Goal: Task Accomplishment & Management: Use online tool/utility

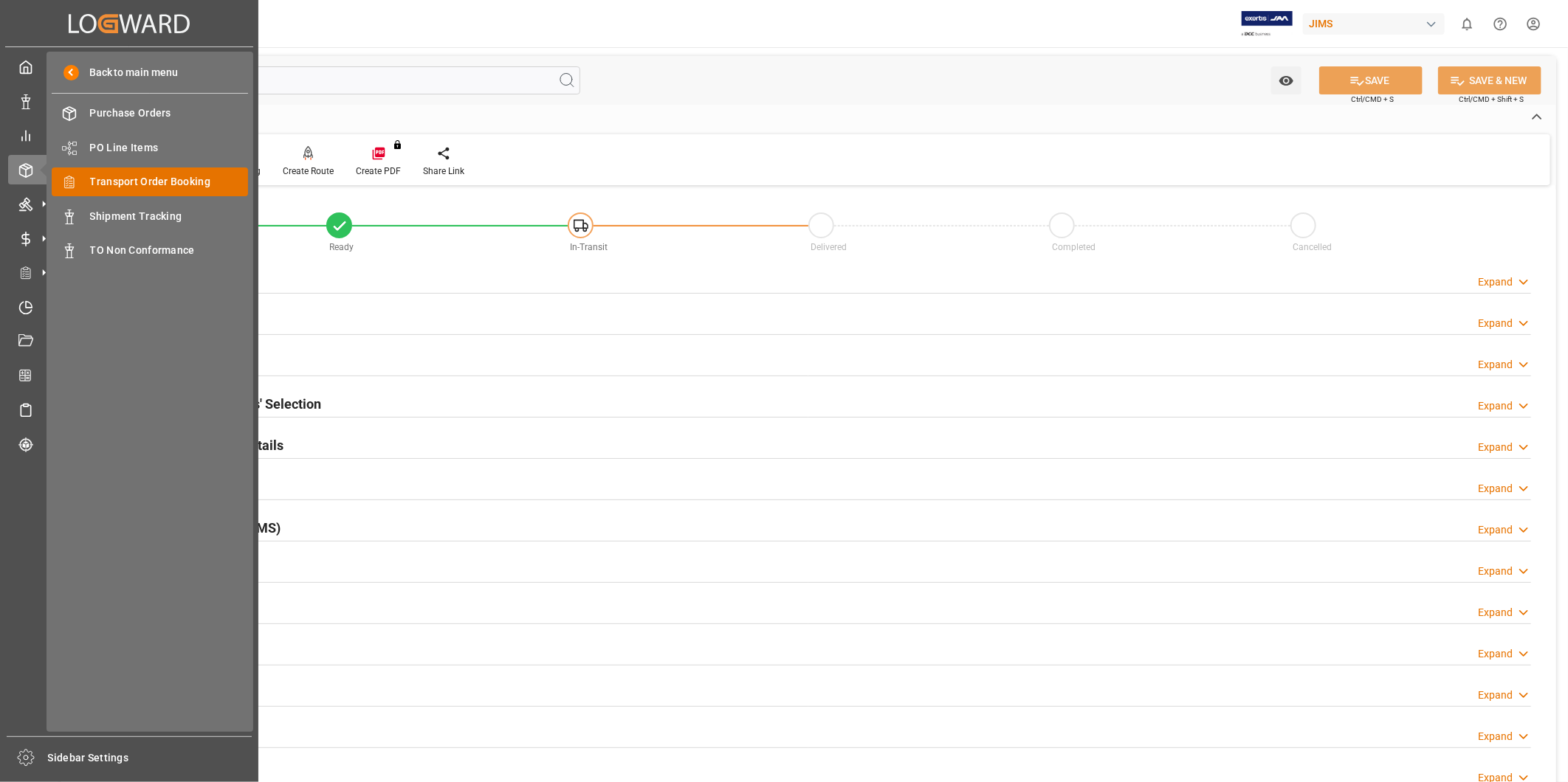
click at [164, 185] on span "Transport Order Booking" at bounding box center [169, 182] width 159 height 16
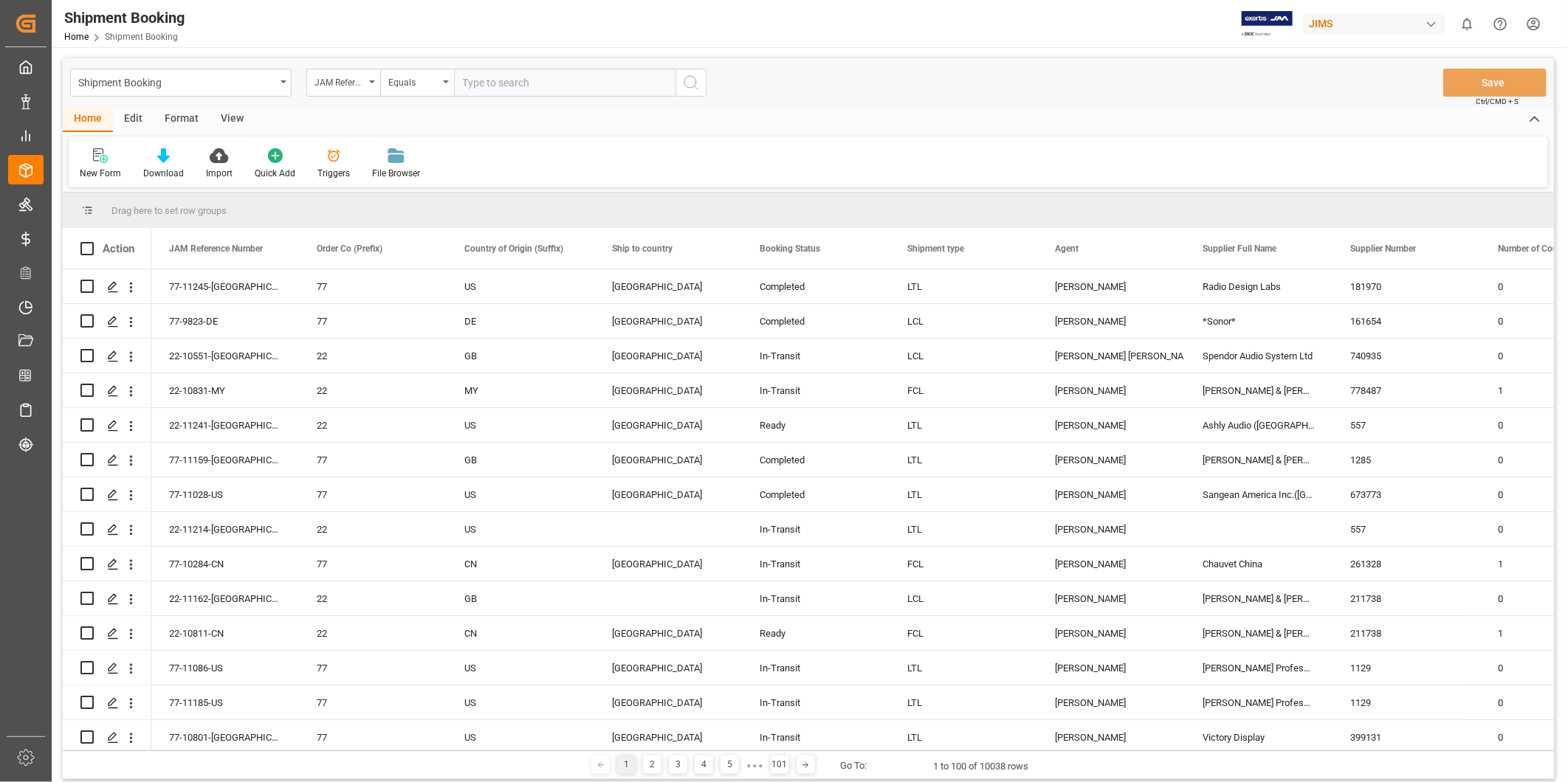
click at [535, 82] on input "text" at bounding box center [564, 82] width 221 height 28
type input "22-10704-[GEOGRAPHIC_DATA]"
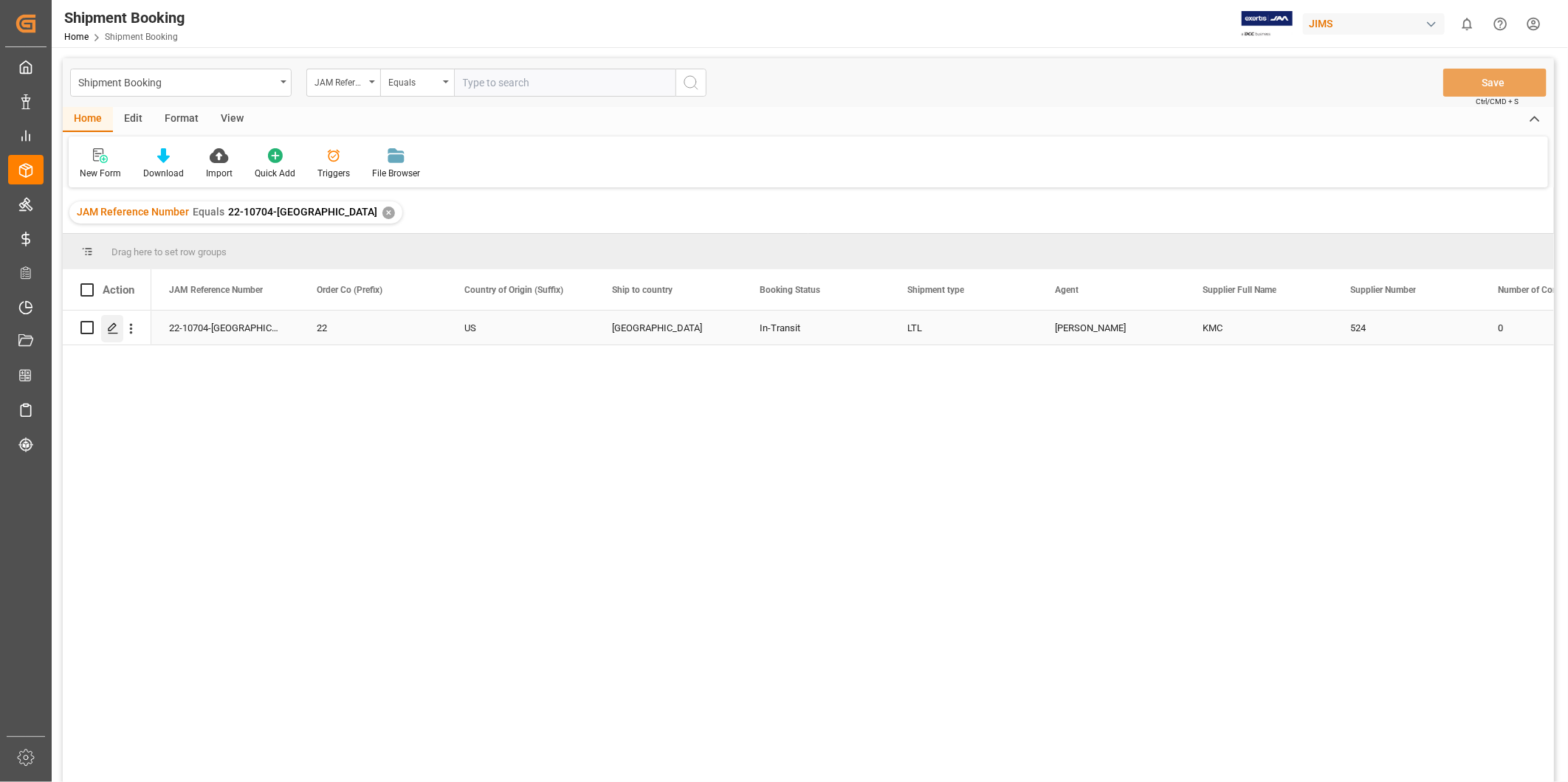
click at [113, 328] on icon "Press SPACE to select this row." at bounding box center [113, 328] width 12 height 12
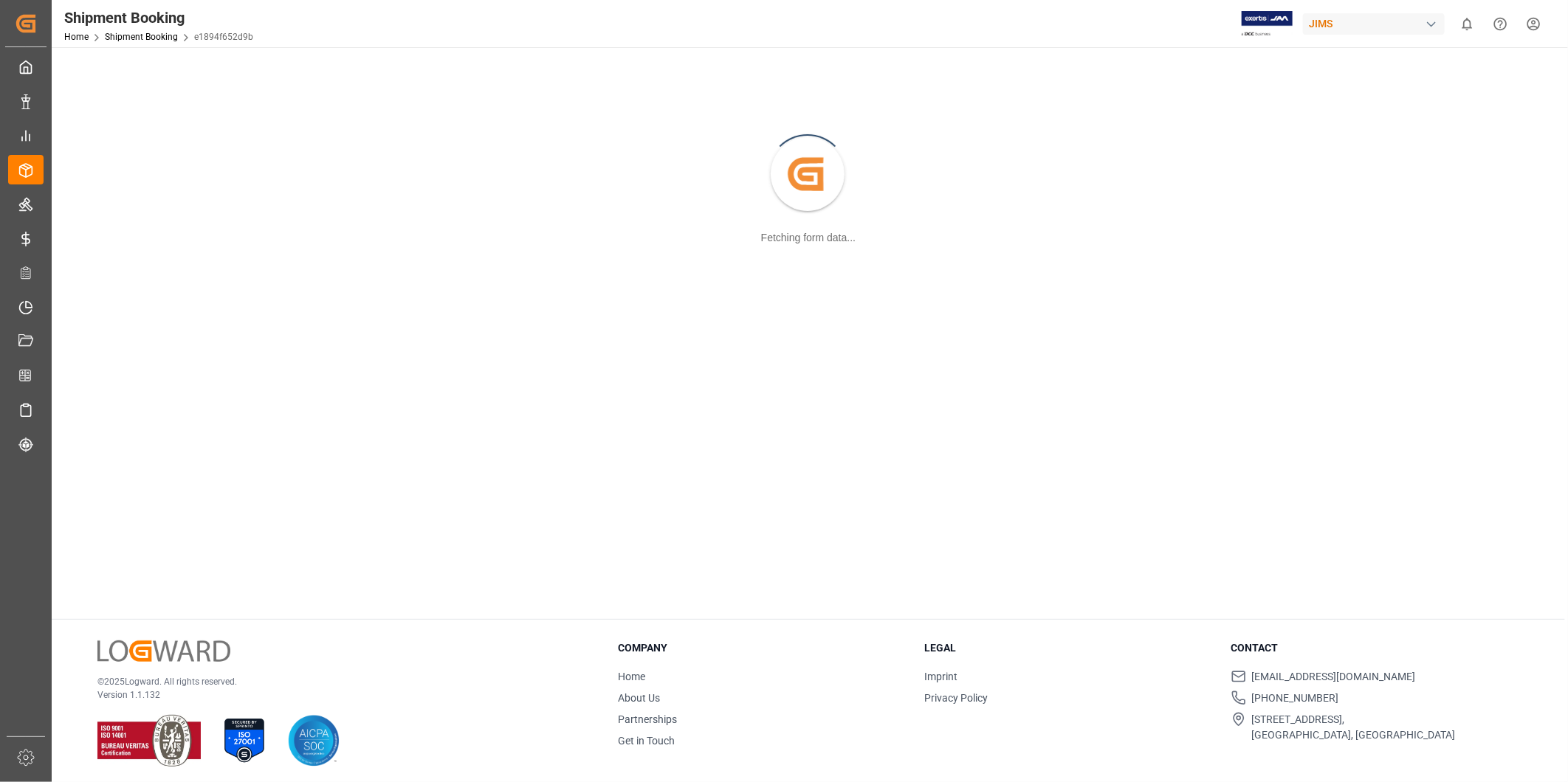
scroll to position [159, 0]
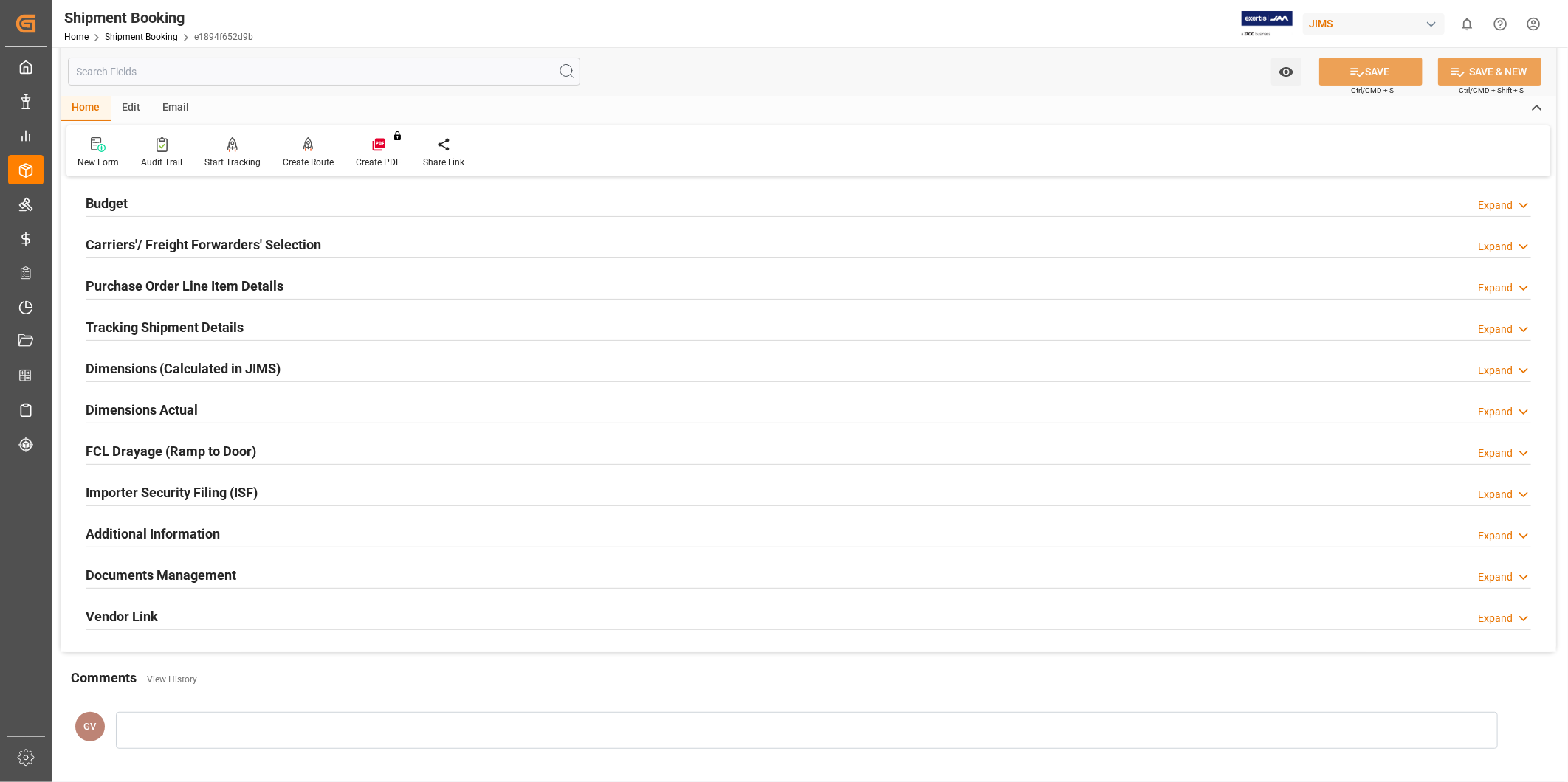
click at [231, 577] on h2 "Documents Management" at bounding box center [160, 575] width 150 height 20
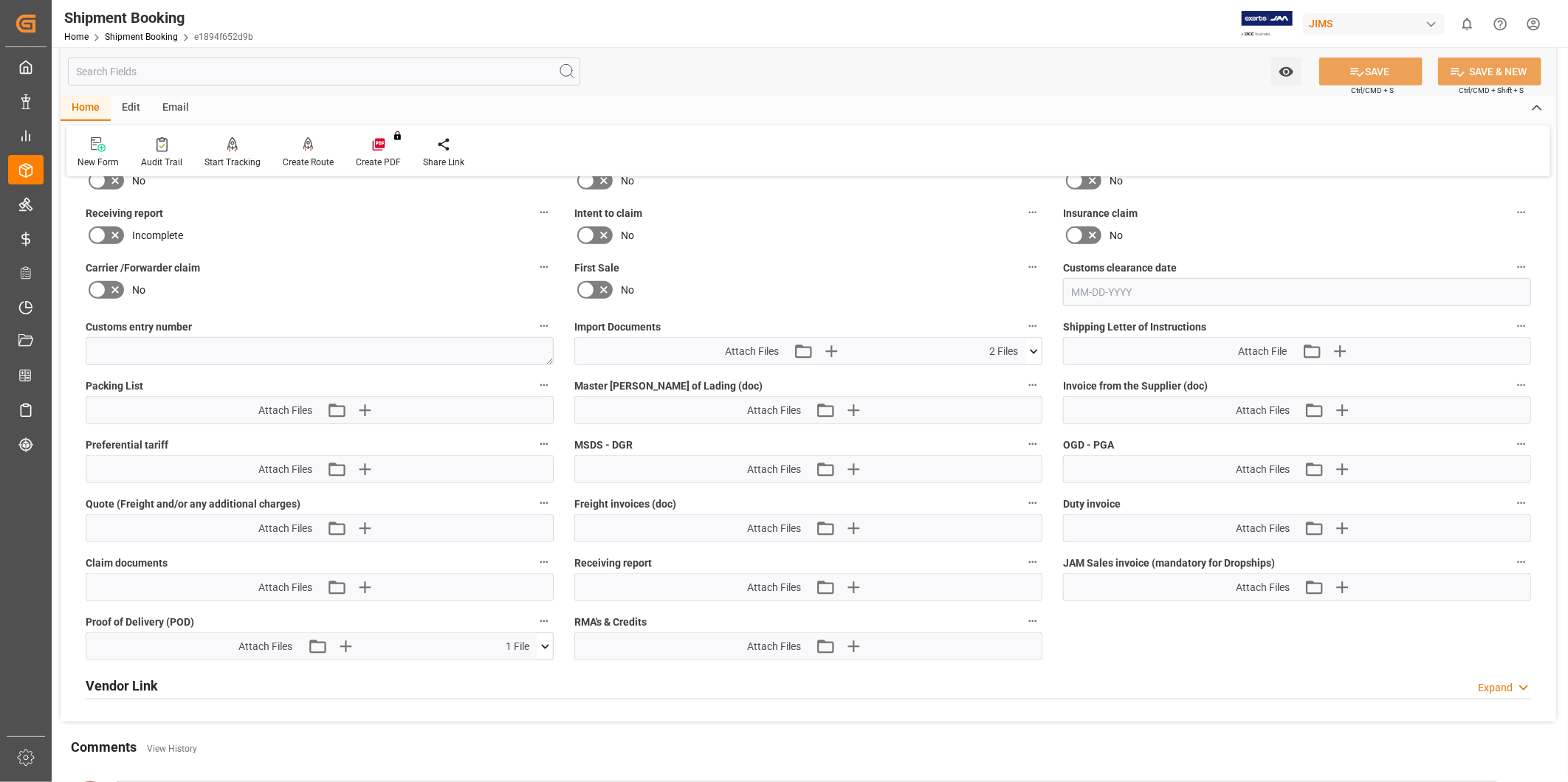
scroll to position [706, 0]
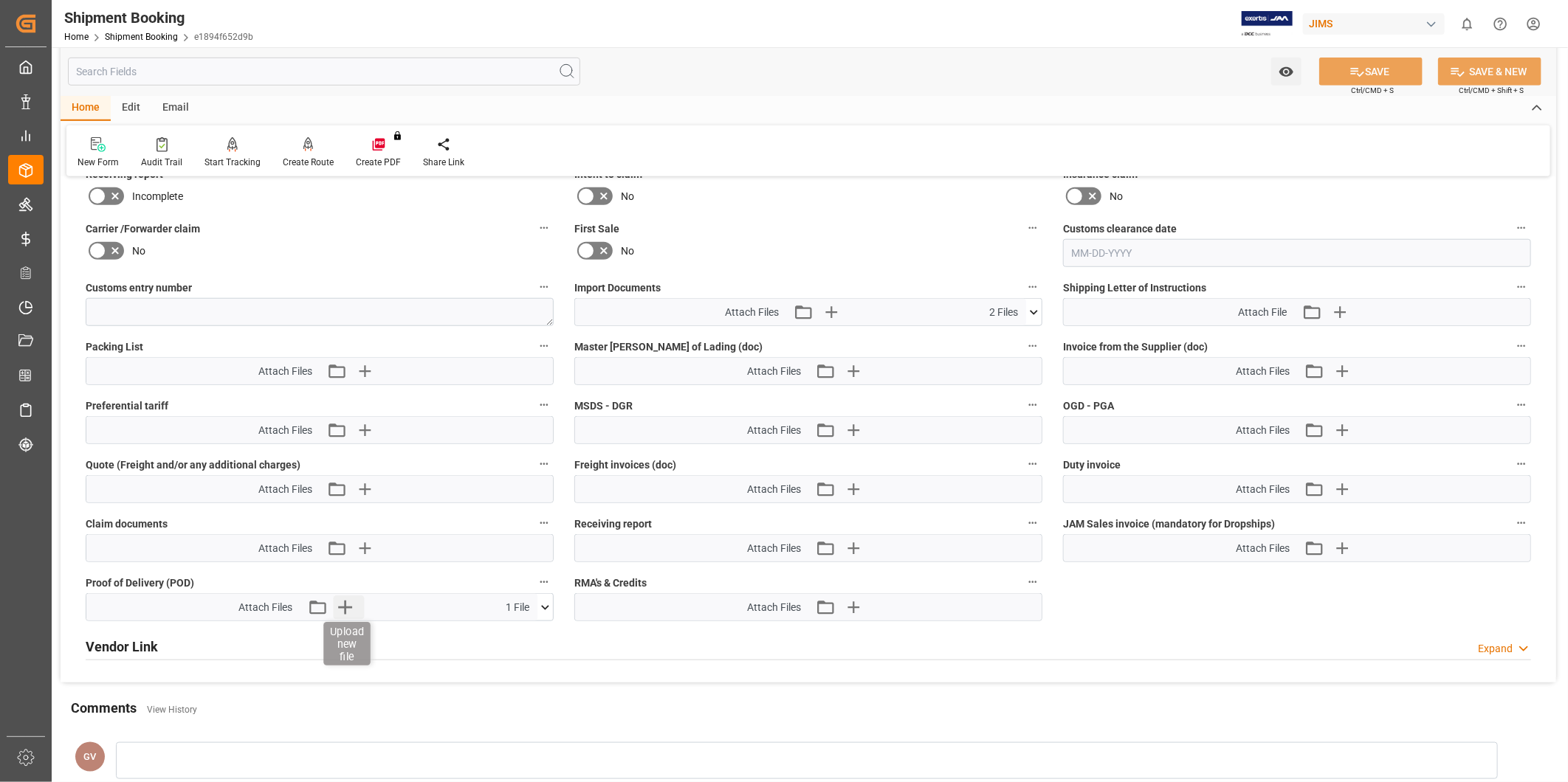
click at [354, 608] on icon "button" at bounding box center [344, 607] width 23 height 23
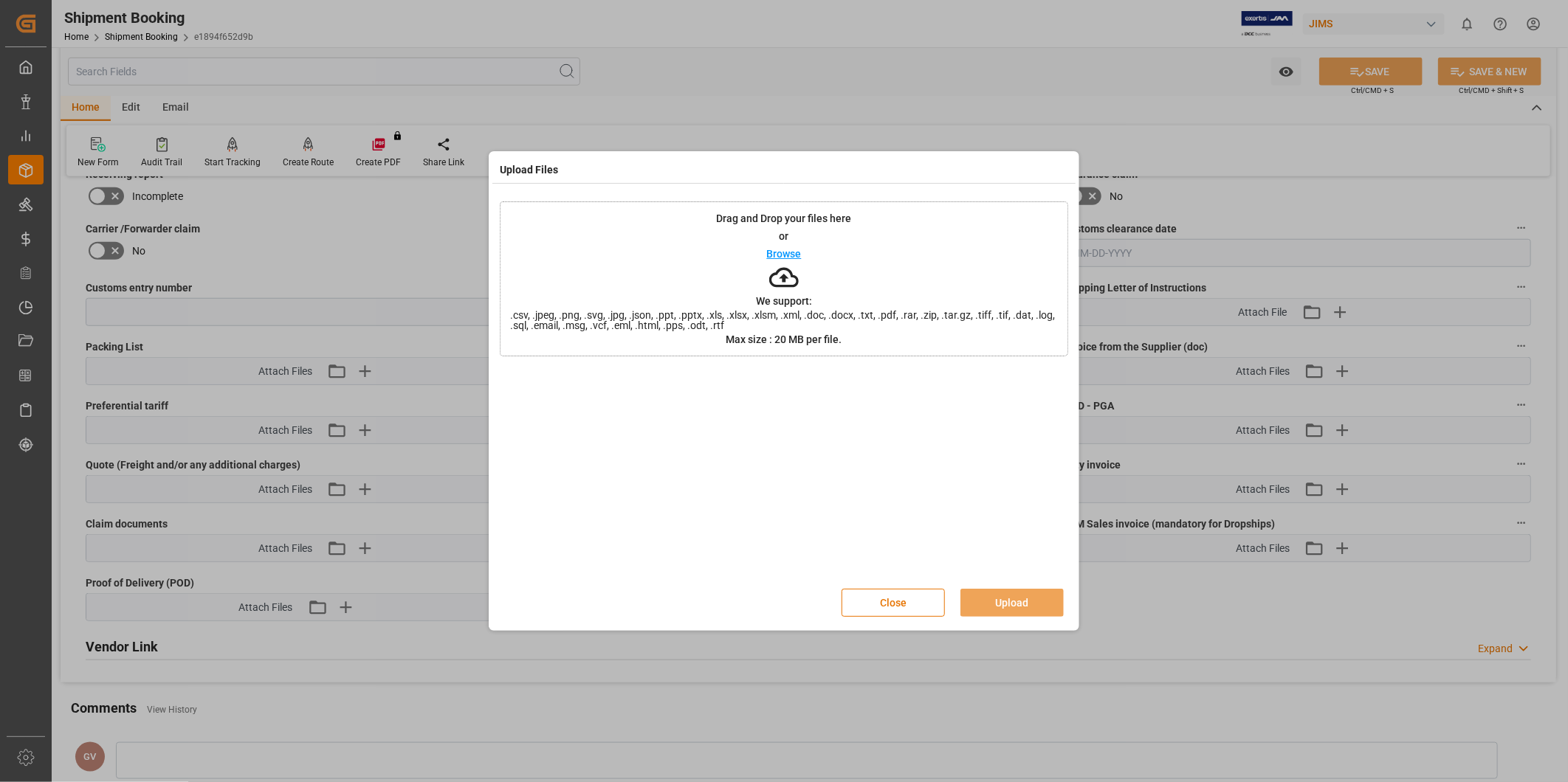
click at [791, 254] on p "Browse" at bounding box center [784, 254] width 35 height 11
click at [998, 599] on button "Upload" at bounding box center [1012, 602] width 103 height 28
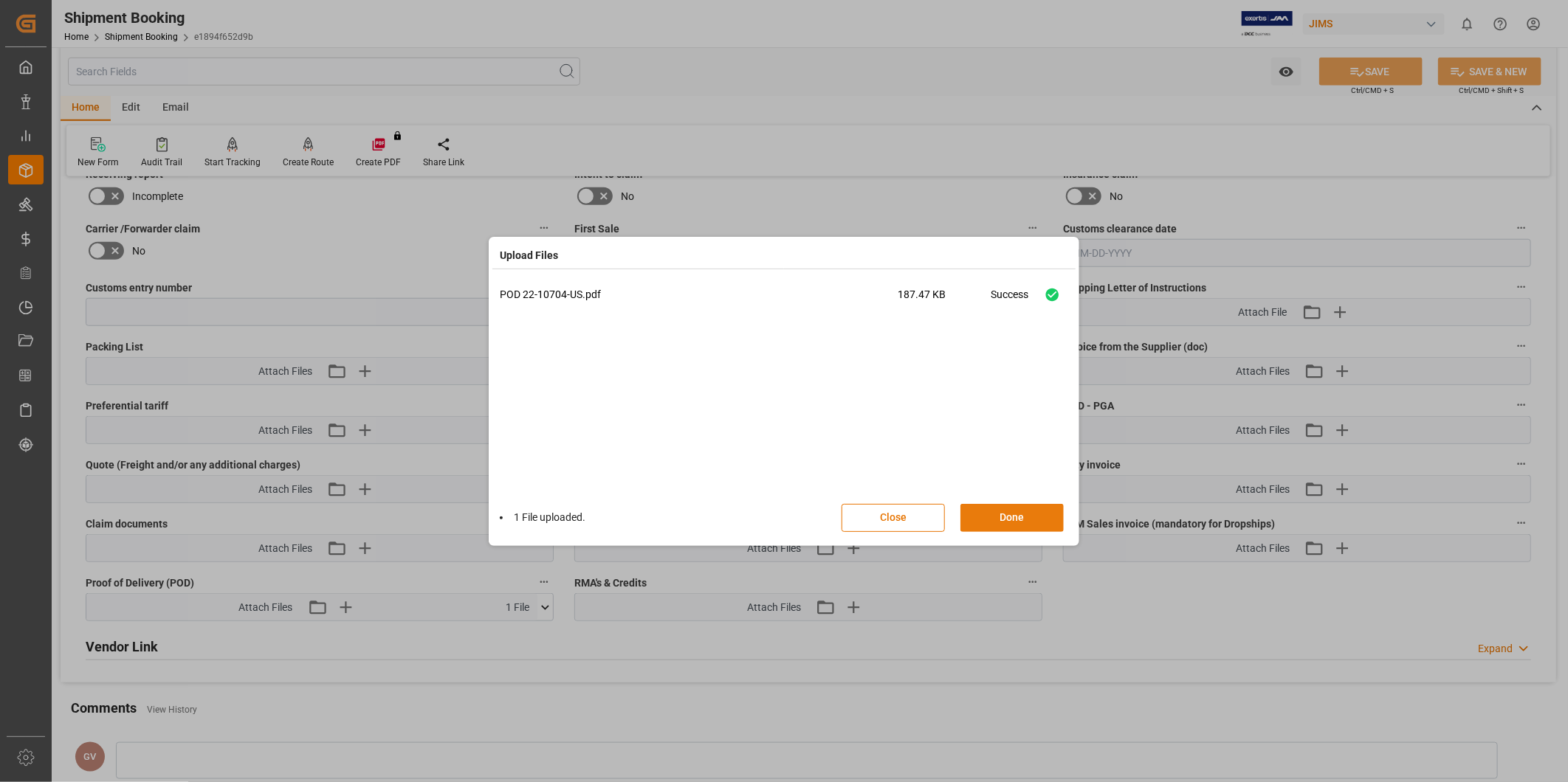
click at [1029, 518] on button "Done" at bounding box center [1012, 518] width 103 height 28
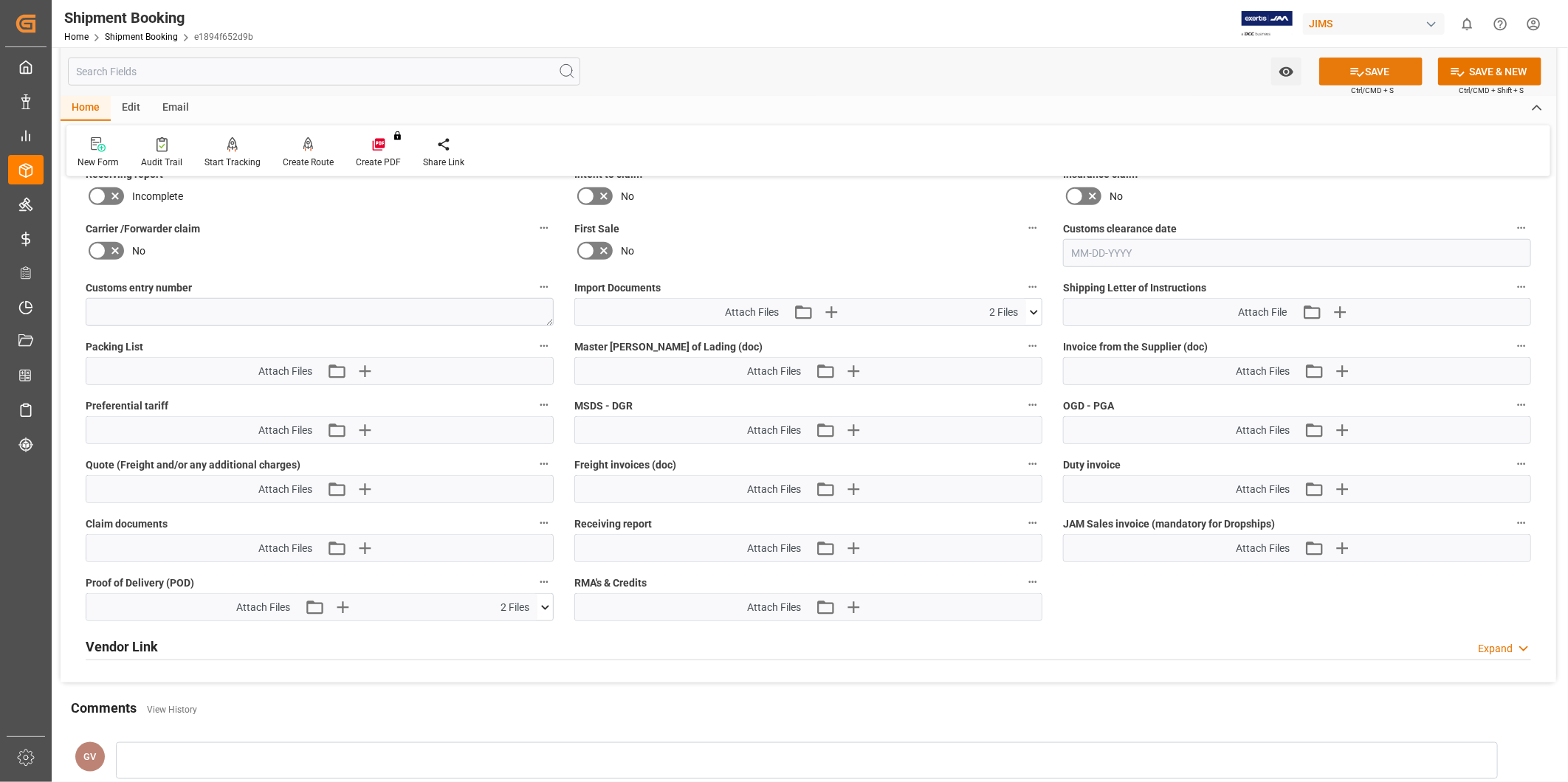
click at [1396, 77] on button "SAVE" at bounding box center [1371, 71] width 103 height 28
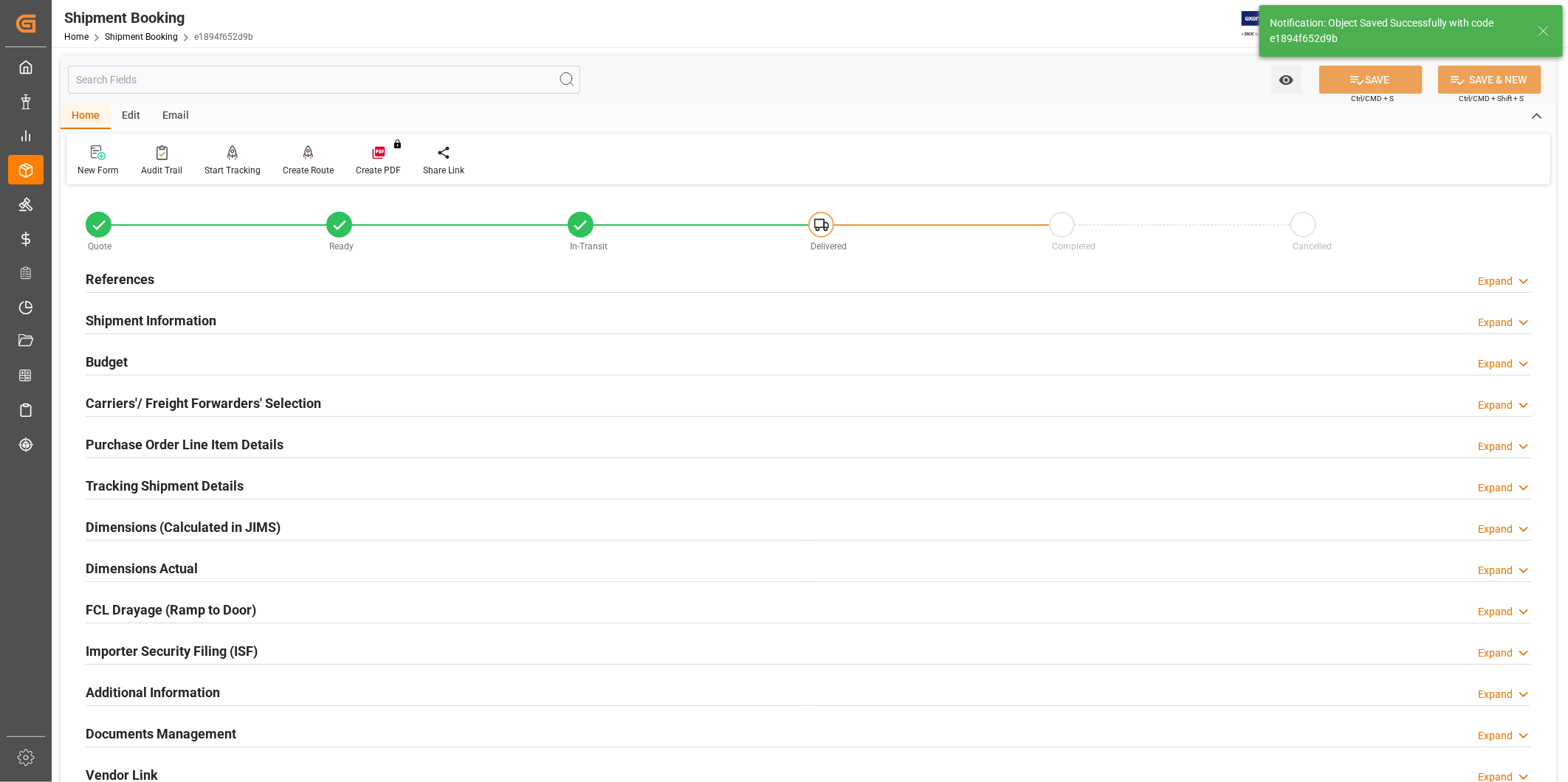
scroll to position [0, 0]
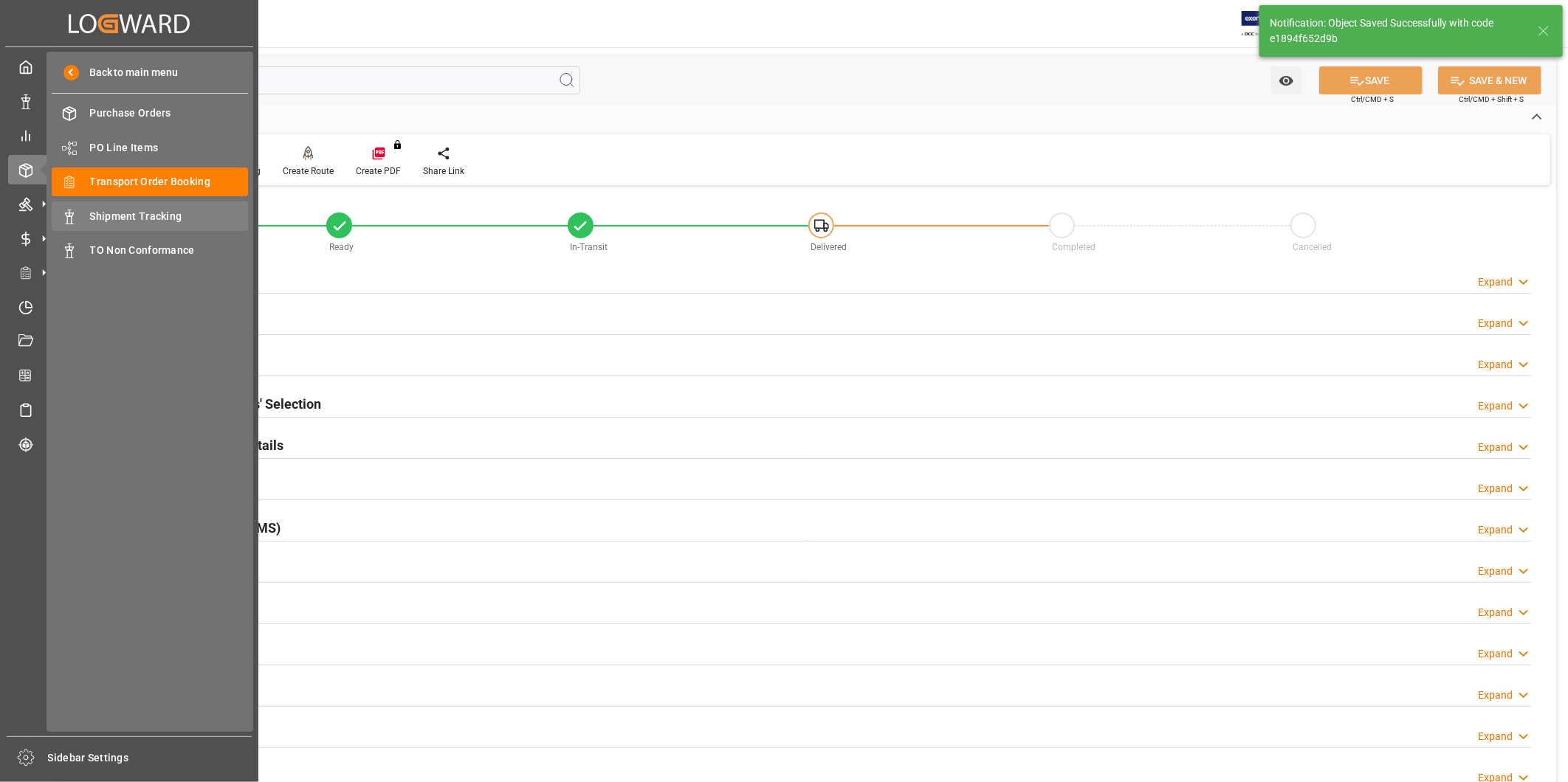
click at [122, 211] on span "Shipment Tracking" at bounding box center [169, 217] width 159 height 16
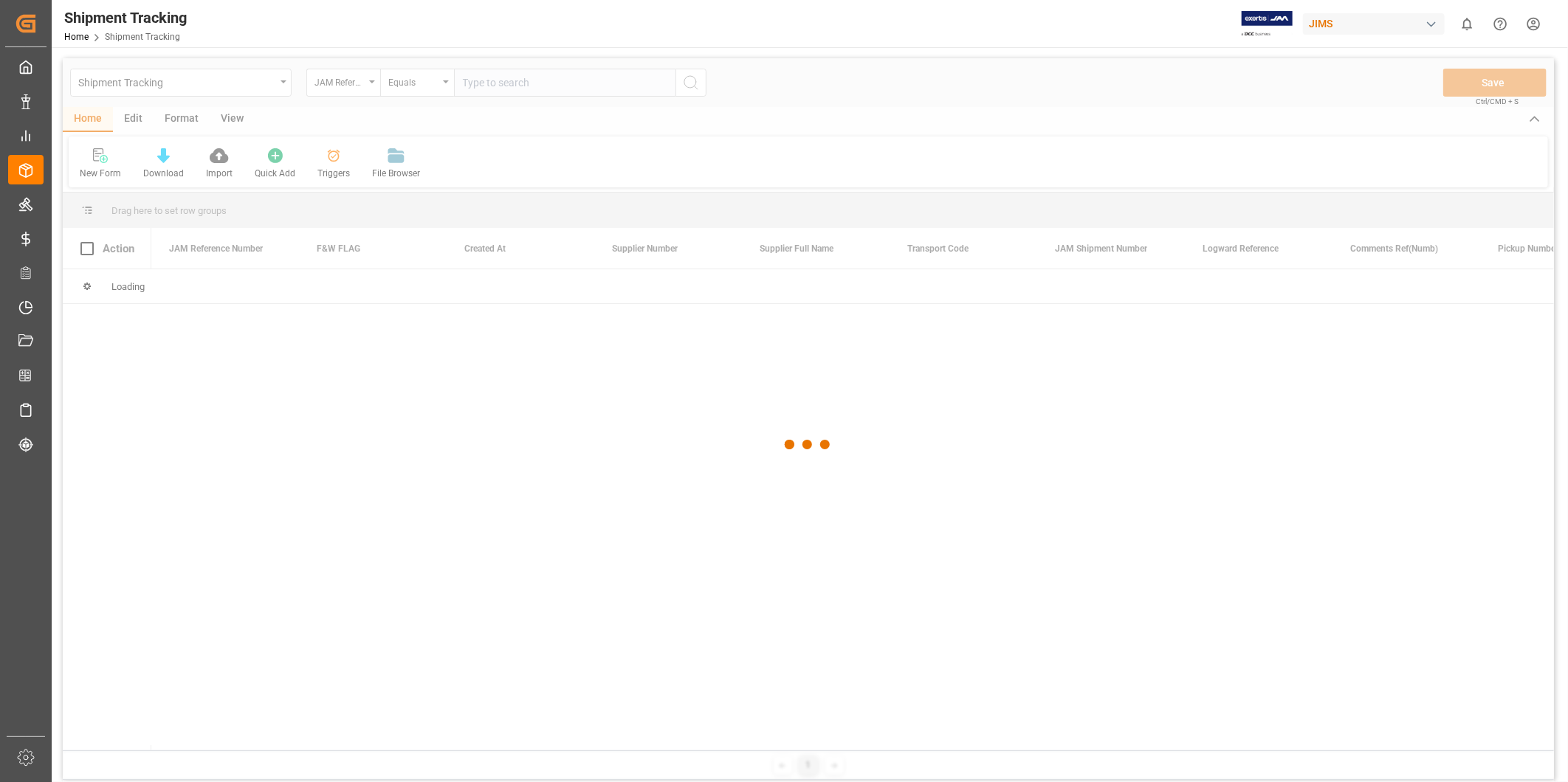
click at [550, 79] on div at bounding box center [808, 445] width 1491 height 773
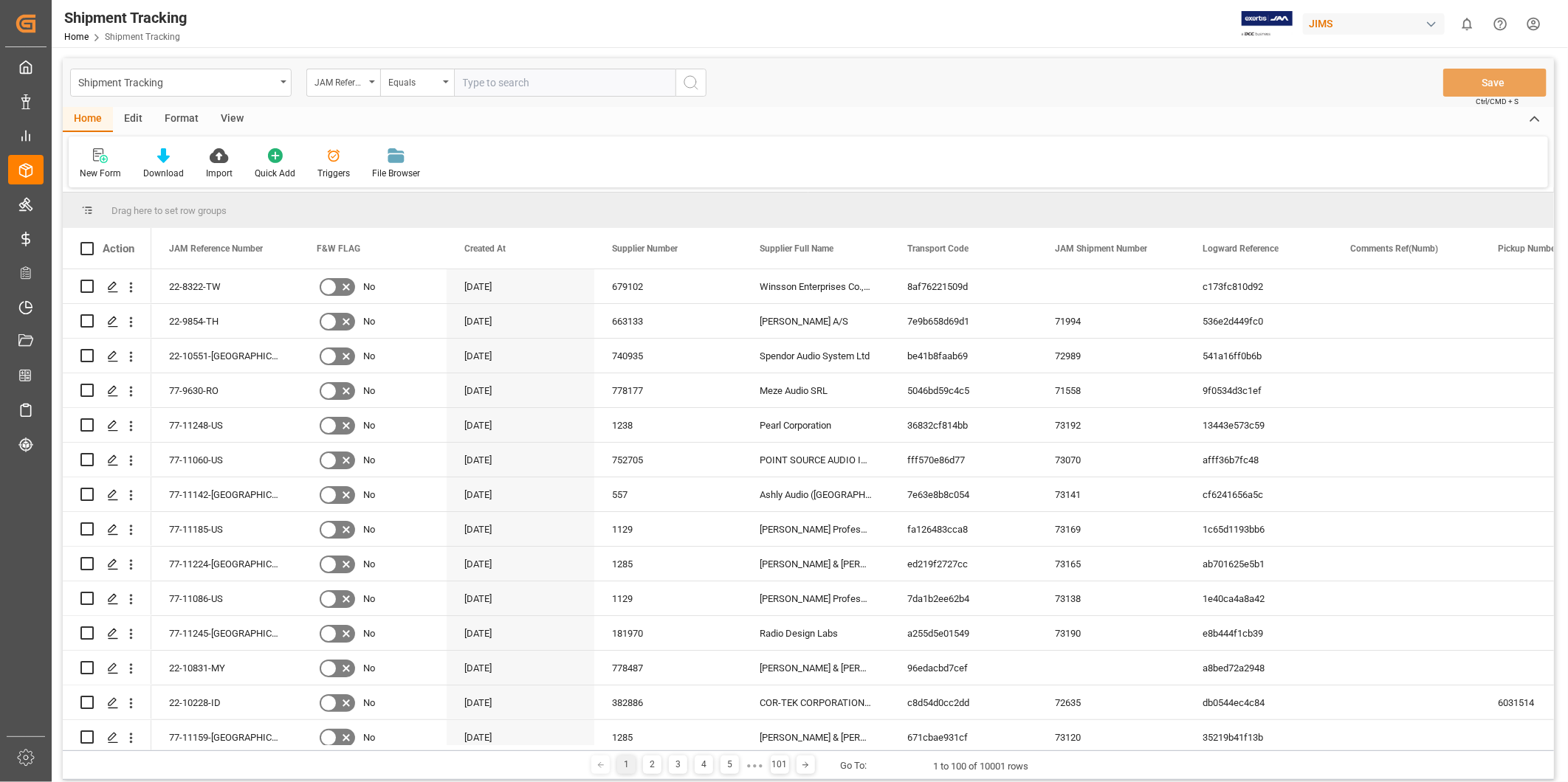
click at [547, 85] on input "text" at bounding box center [564, 82] width 221 height 28
paste input "22-10704-[GEOGRAPHIC_DATA]"
type input "22-10704-[GEOGRAPHIC_DATA]"
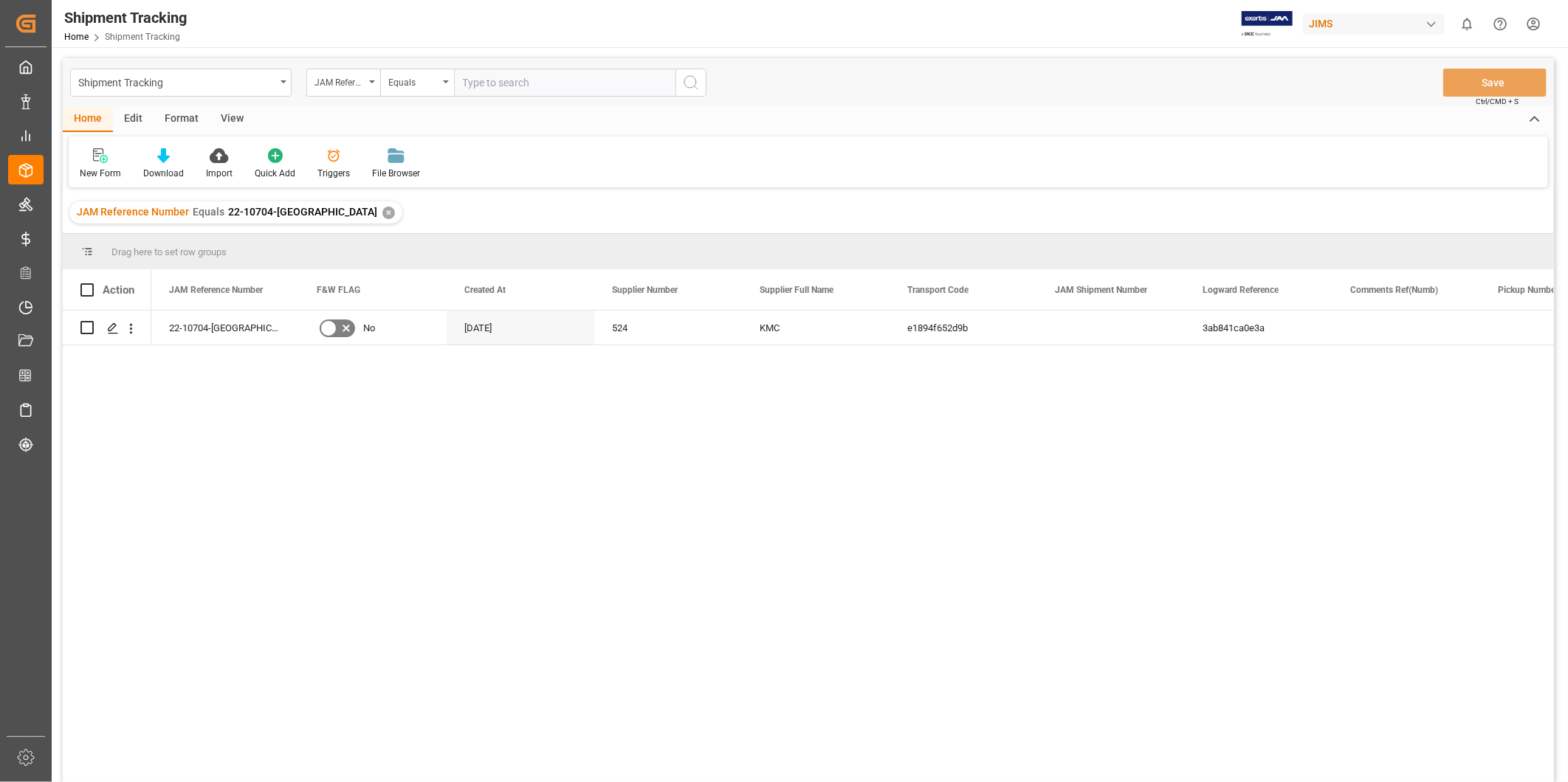
click at [226, 120] on div "View" at bounding box center [233, 119] width 45 height 25
drag, startPoint x: 226, startPoint y: 120, endPoint x: 102, endPoint y: 165, distance: 131.9
click at [102, 165] on div "Default" at bounding box center [94, 163] width 51 height 32
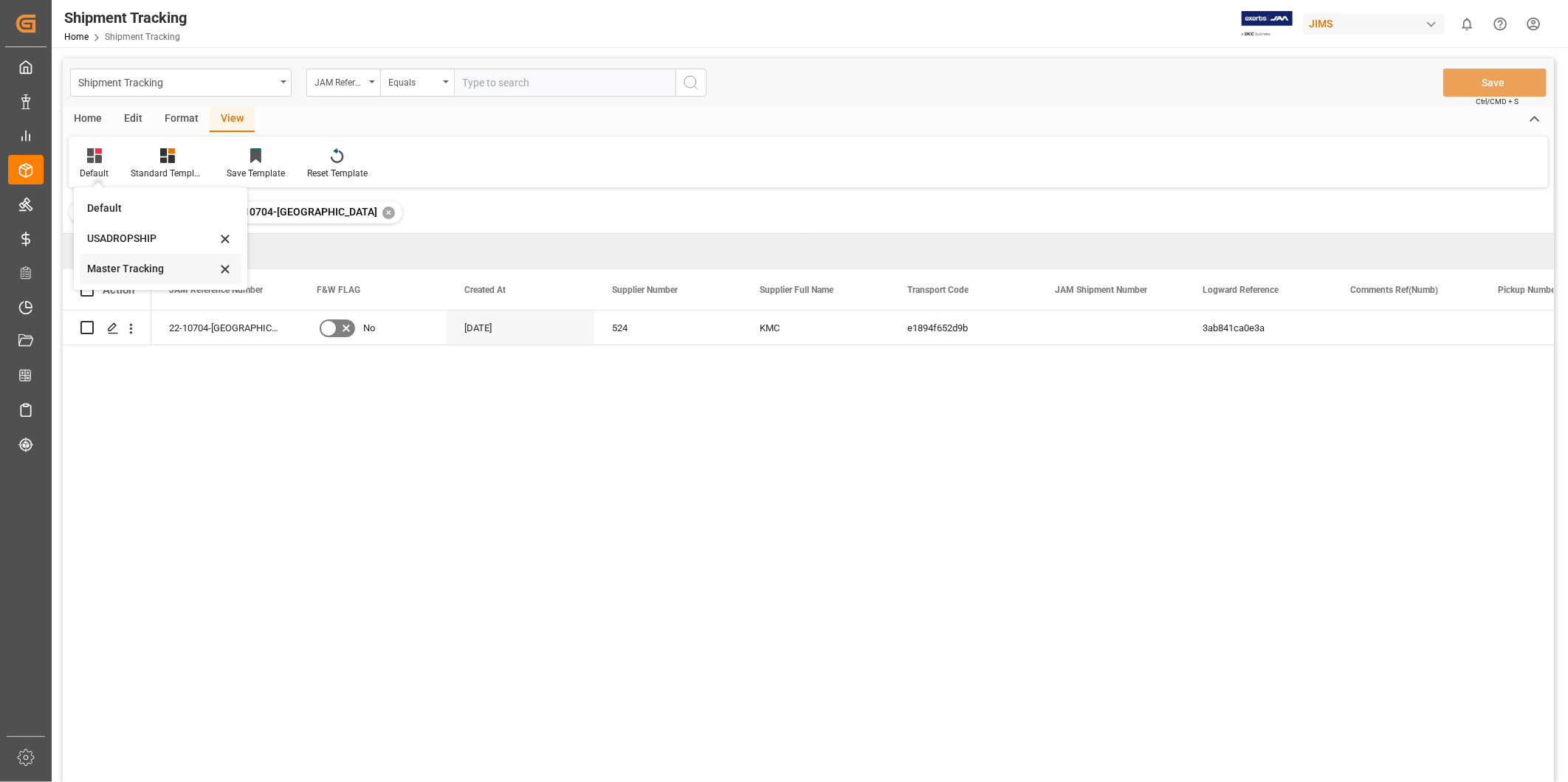
click at [101, 261] on div "Master Tracking" at bounding box center [151, 269] width 129 height 16
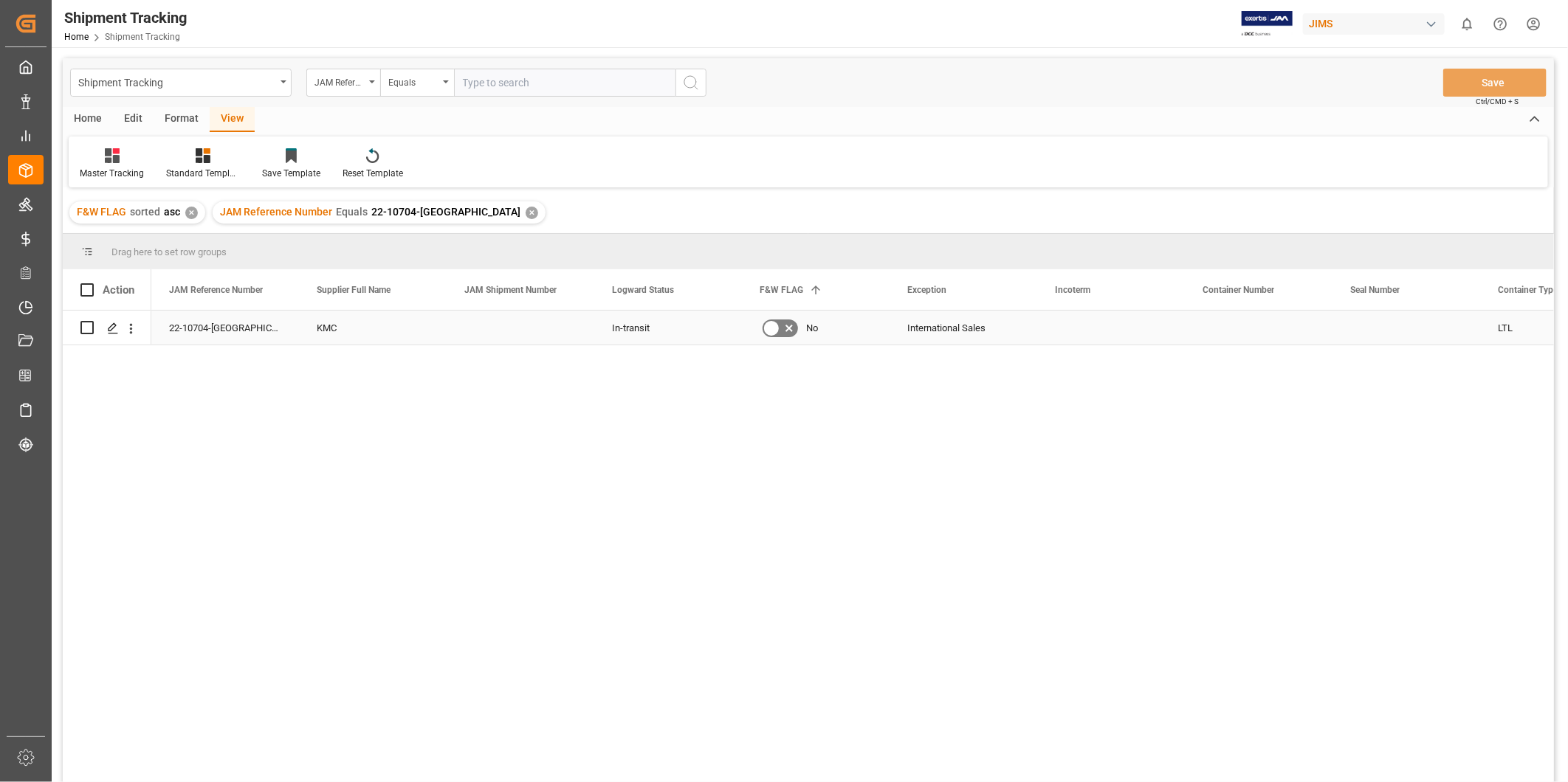
drag, startPoint x: 1377, startPoint y: 317, endPoint x: 1337, endPoint y: 312, distance: 40.3
click at [1337, 312] on div "Press SPACE to select this row." at bounding box center [1406, 327] width 147 height 34
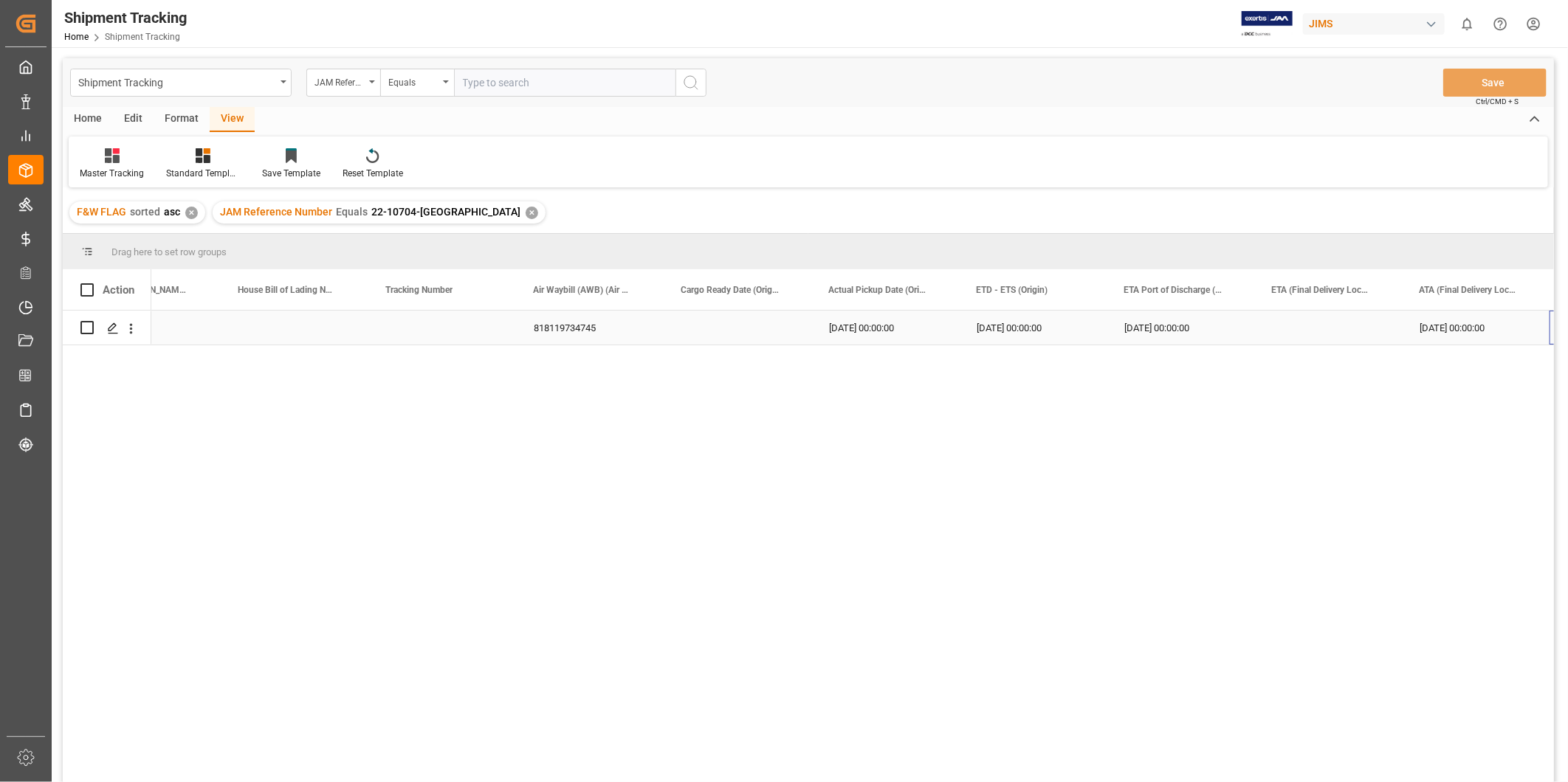
scroll to position [0, 1554]
